Goal: Task Accomplishment & Management: Manage account settings

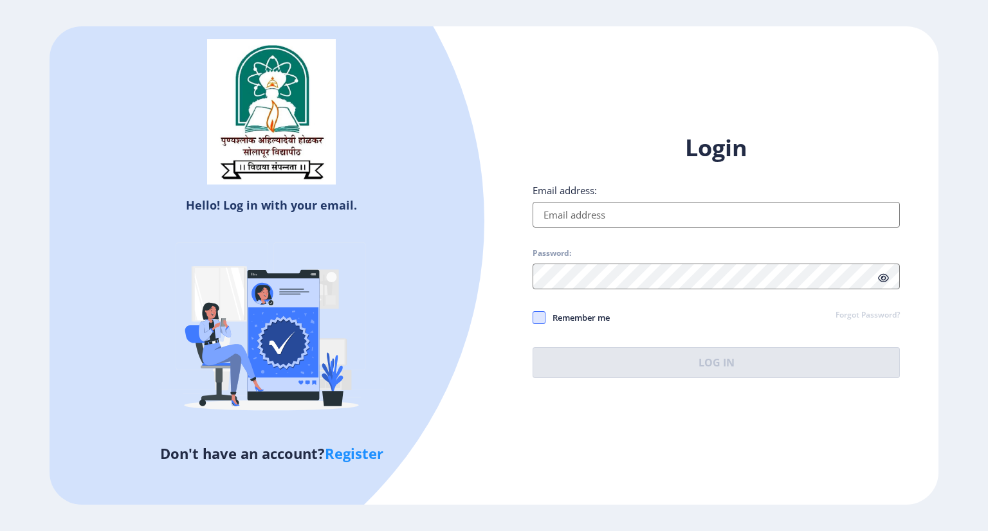
type input "[PERSON_NAME][EMAIL_ADDRESS][DOMAIN_NAME]"
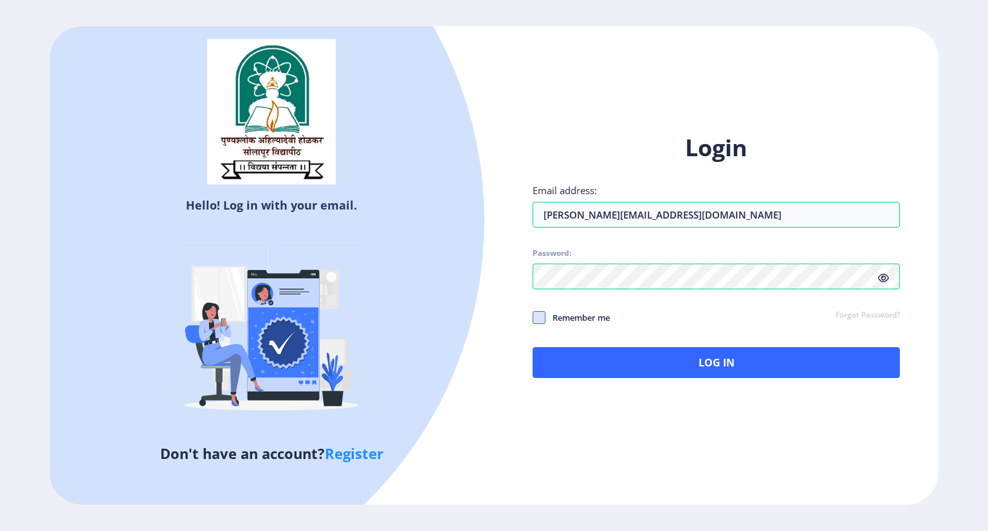
click at [535, 318] on span at bounding box center [539, 317] width 13 height 13
click at [533, 318] on input "Remember me" at bounding box center [533, 317] width 1 height 1
checkbox input "true"
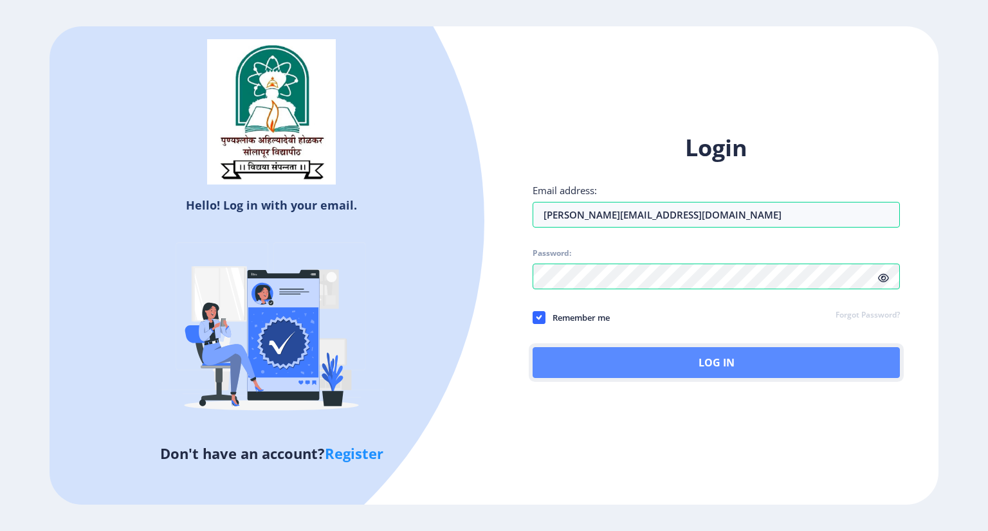
click at [655, 364] on button "Log In" at bounding box center [716, 362] width 367 height 31
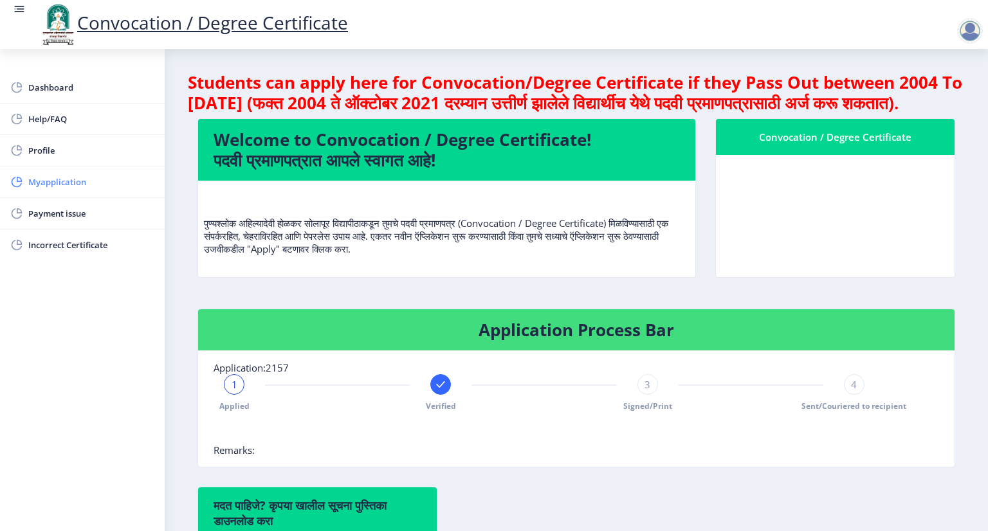
click at [80, 188] on span "Myapplication" at bounding box center [91, 181] width 126 height 15
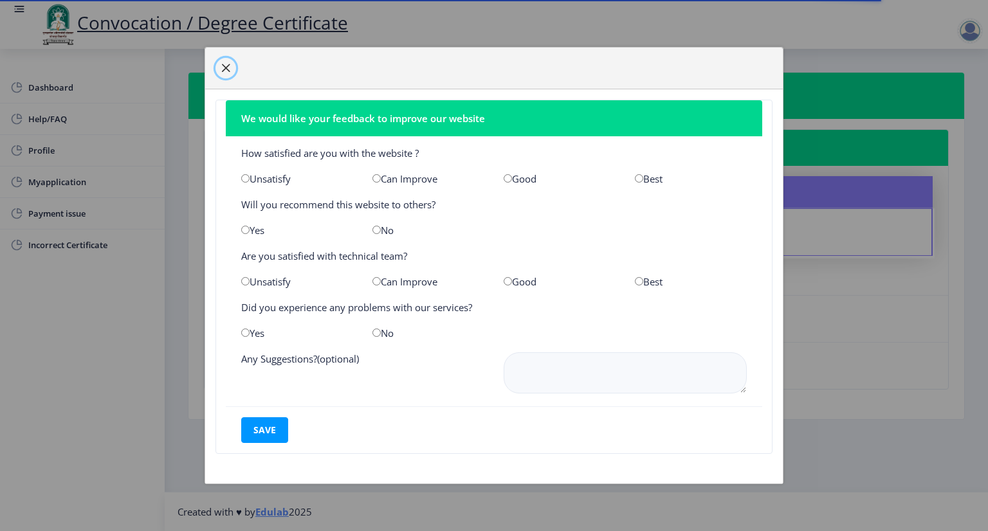
click at [226, 68] on span "button" at bounding box center [226, 68] width 10 height 10
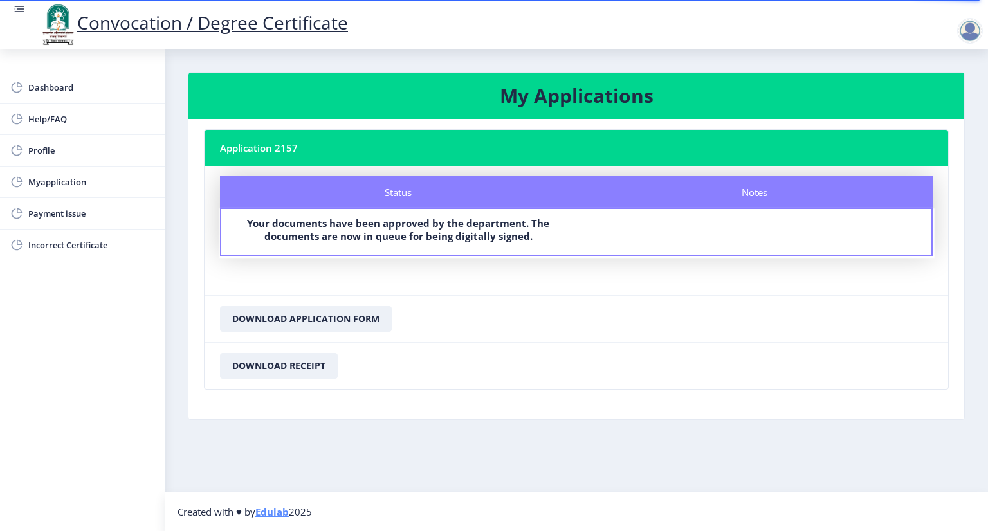
click at [388, 215] on div "Status Your documents have been approved by the department. The documents are n…" at bounding box center [399, 232] width 356 height 46
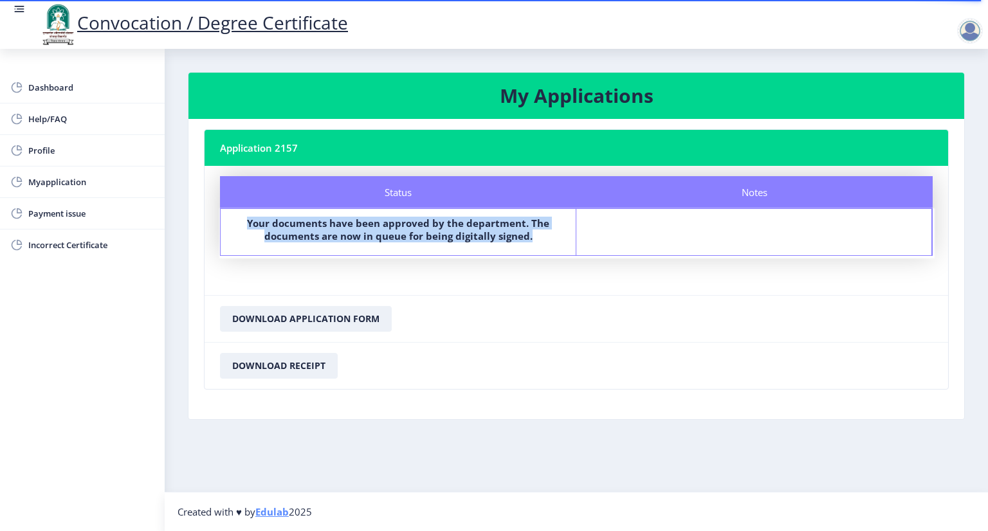
click at [388, 215] on div "Status Your documents have been approved by the department. The documents are n…" at bounding box center [399, 232] width 356 height 46
click at [62, 185] on span "Myapplication" at bounding box center [91, 181] width 126 height 15
click at [82, 246] on span "Incorrect Certificate" at bounding box center [91, 244] width 126 height 15
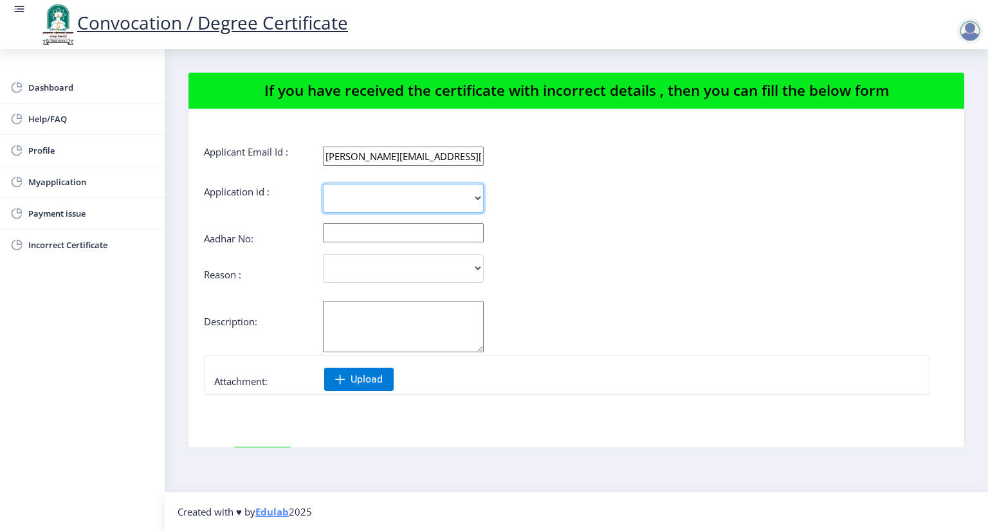
click at [469, 185] on select "2157" at bounding box center [403, 198] width 161 height 29
click at [546, 214] on form "Applicant Email Id : [PERSON_NAME][EMAIL_ADDRESS][DOMAIN_NAME] Application id :…" at bounding box center [576, 345] width 745 height 400
click at [468, 232] on input "text" at bounding box center [403, 232] width 161 height 19
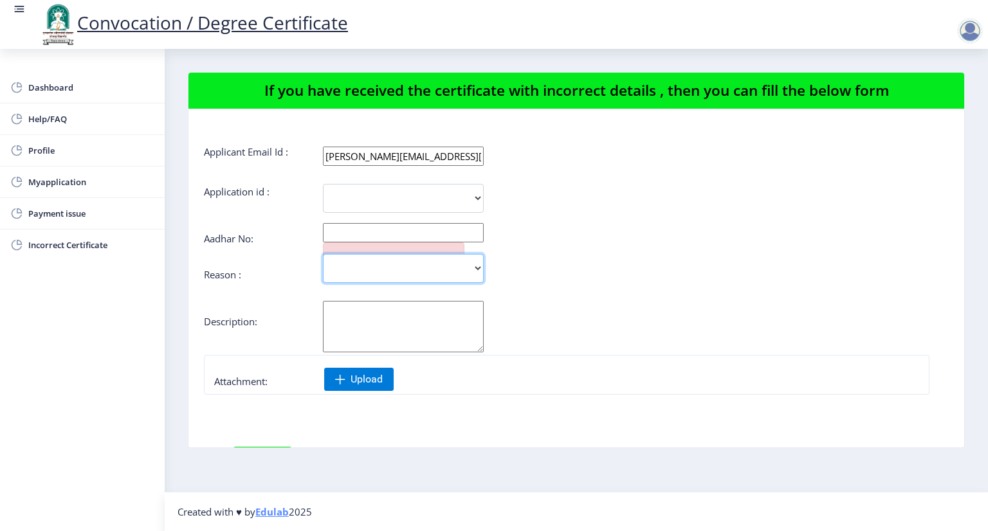
click at [475, 259] on select "Incorrect Course Name Incorrect Name/ Fathers Name Others" at bounding box center [403, 268] width 161 height 29
click at [609, 273] on div "Incorrect Course Name Incorrect Name/ Fathers Name Others" at bounding box center [514, 268] width 621 height 29
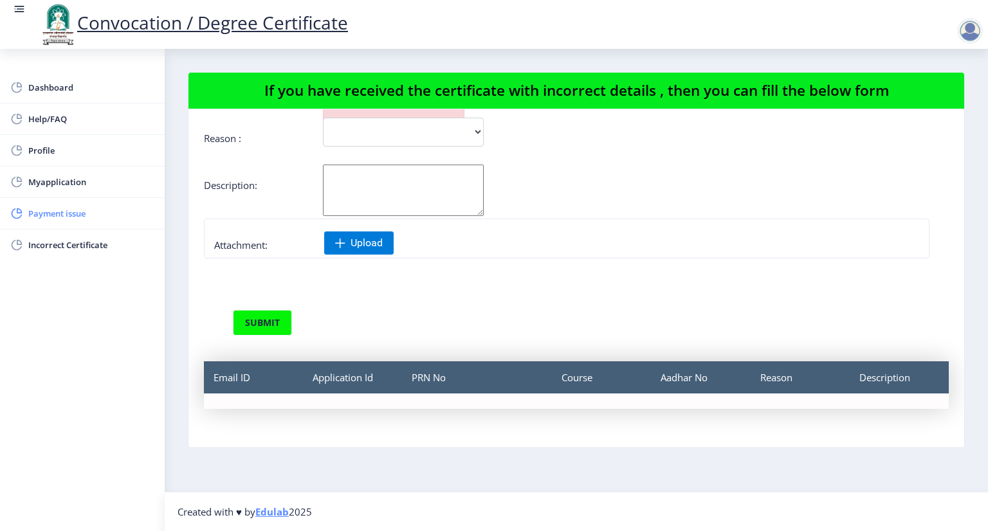
click at [65, 215] on span "Payment issue" at bounding box center [91, 213] width 126 height 15
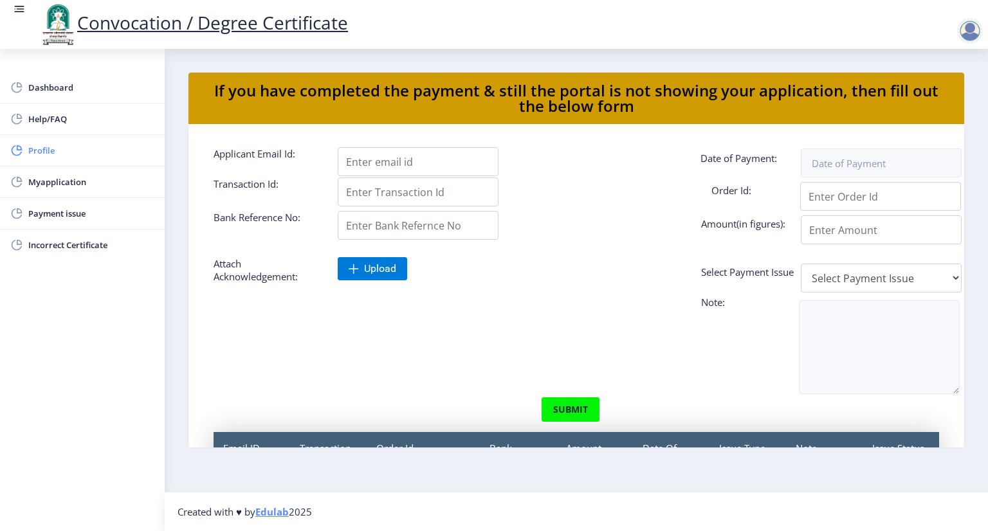
click at [53, 149] on span "Profile" at bounding box center [91, 150] width 126 height 15
select select
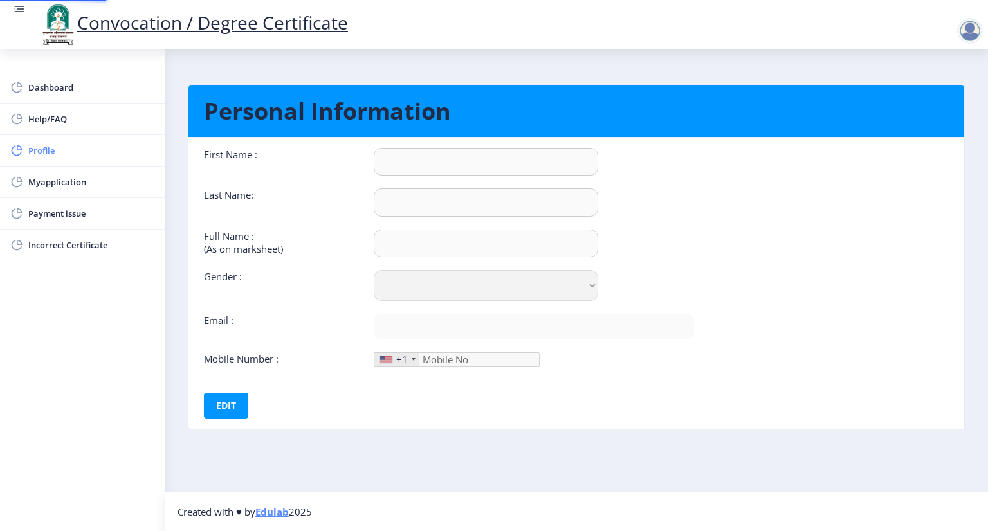
type input "[PERSON_NAME]"
select select "[DEMOGRAPHIC_DATA]"
type input "[PERSON_NAME][EMAIL_ADDRESS][DOMAIN_NAME]"
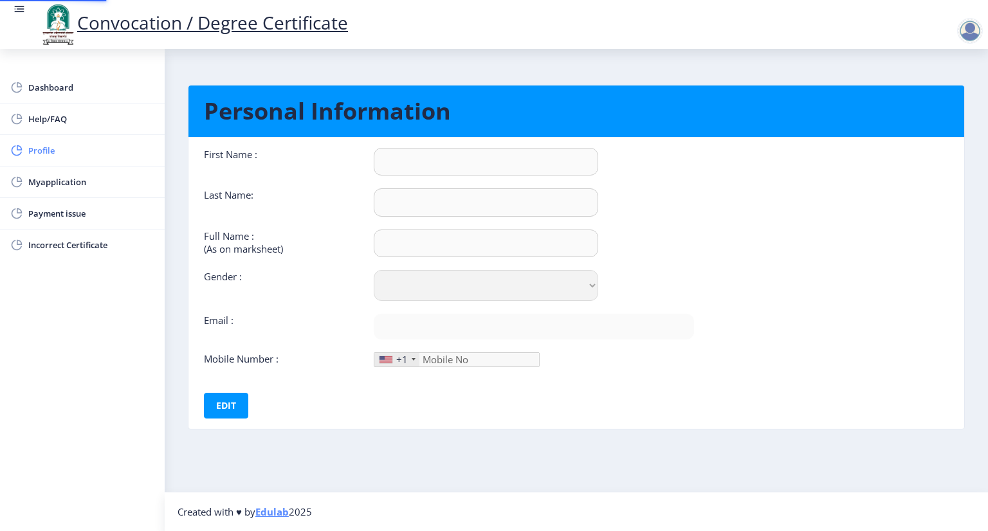
type input "9766929855"
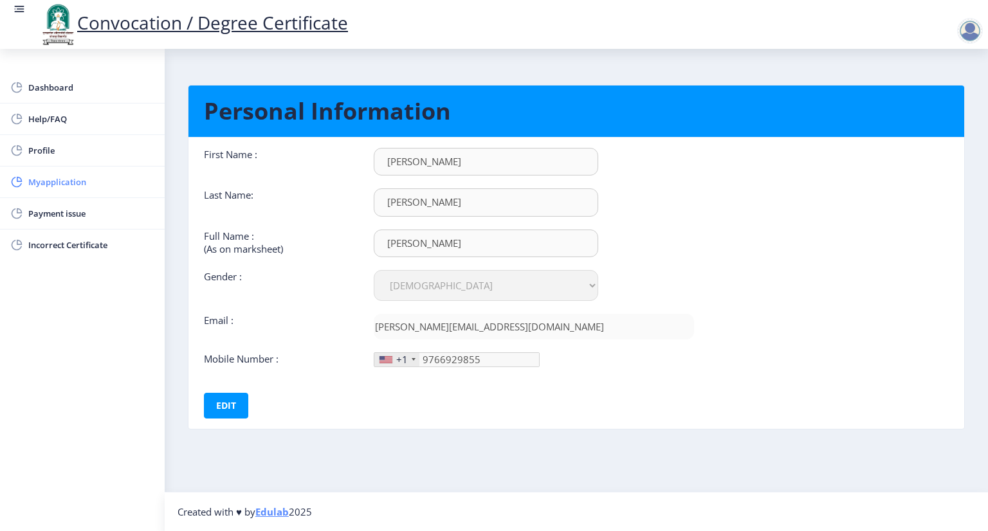
click at [66, 179] on span "Myapplication" at bounding box center [91, 181] width 126 height 15
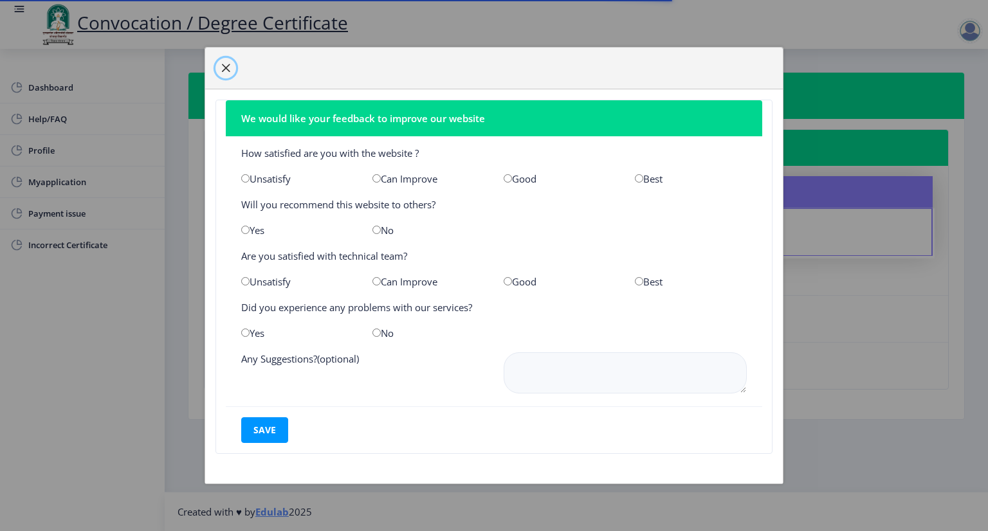
click at [230, 73] on span "button" at bounding box center [226, 68] width 10 height 10
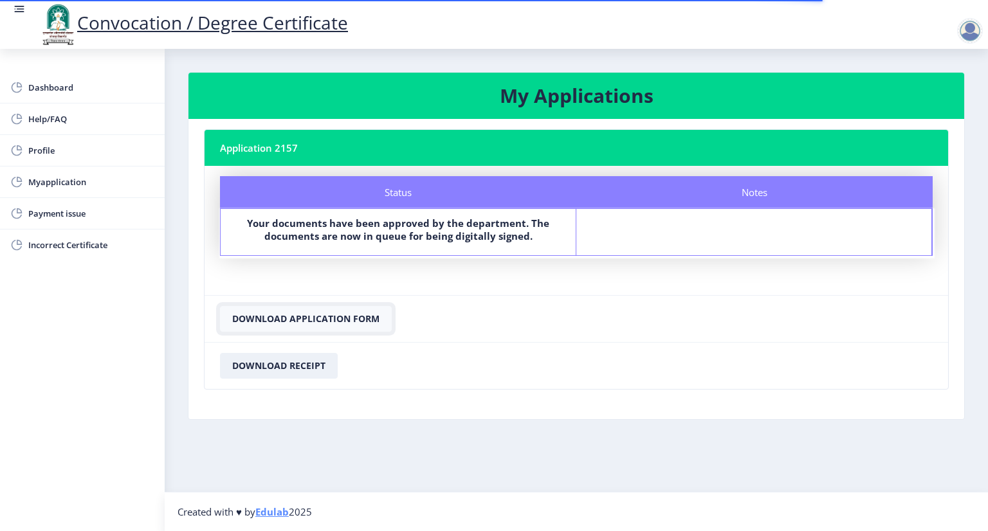
click at [327, 323] on button "Download Application Form" at bounding box center [306, 319] width 172 height 26
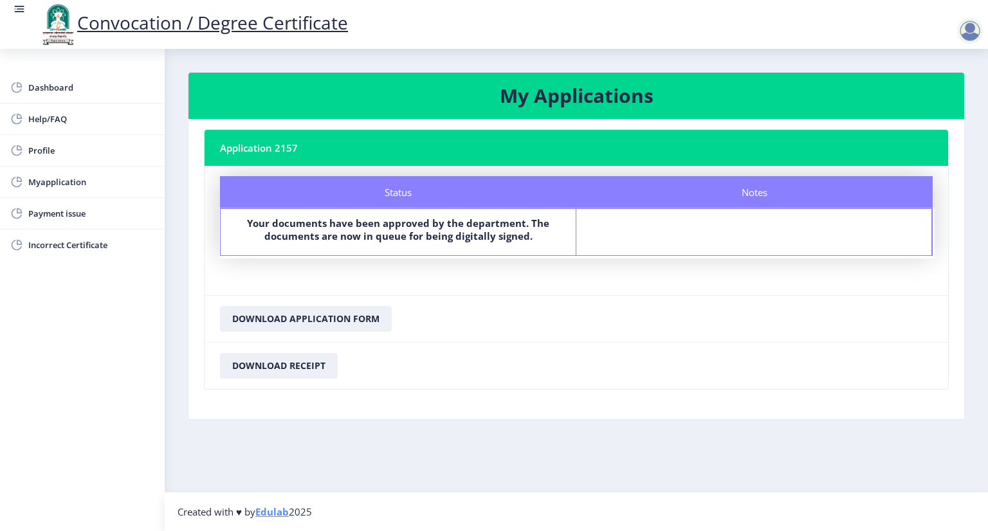
click at [297, 348] on nb-card-footer "Download Receipt" at bounding box center [577, 365] width 744 height 47
click at [296, 359] on button "Download Receipt" at bounding box center [279, 366] width 118 height 26
